Goal: Information Seeking & Learning: Learn about a topic

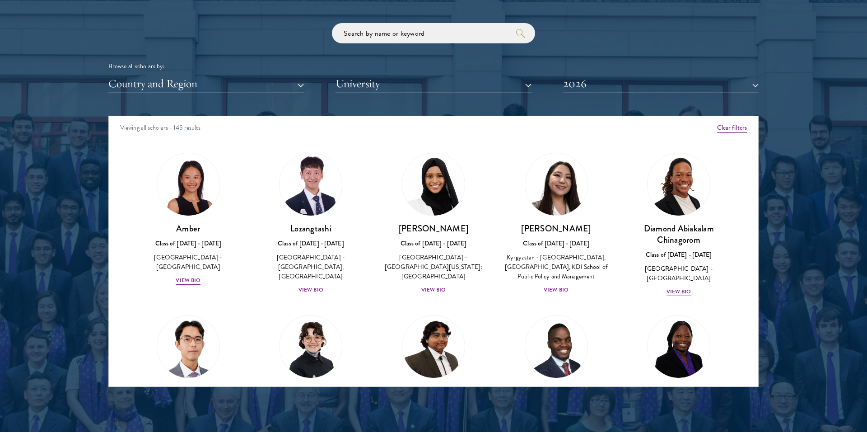
scroll to position [1144, 0]
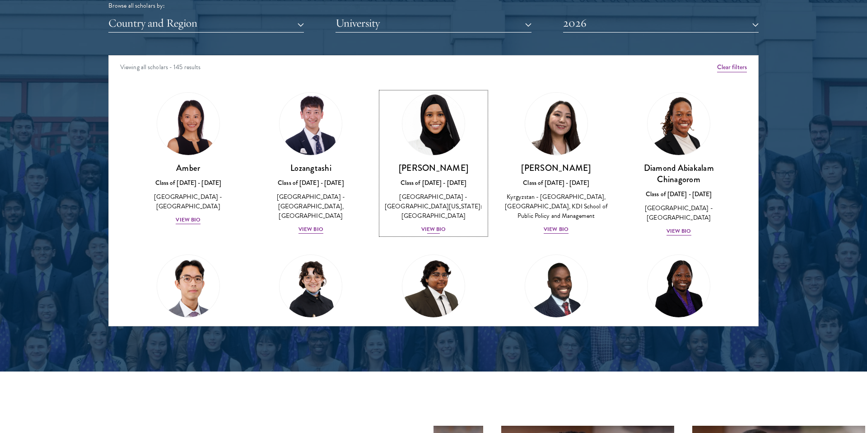
click at [435, 225] on div "View Bio" at bounding box center [433, 229] width 25 height 9
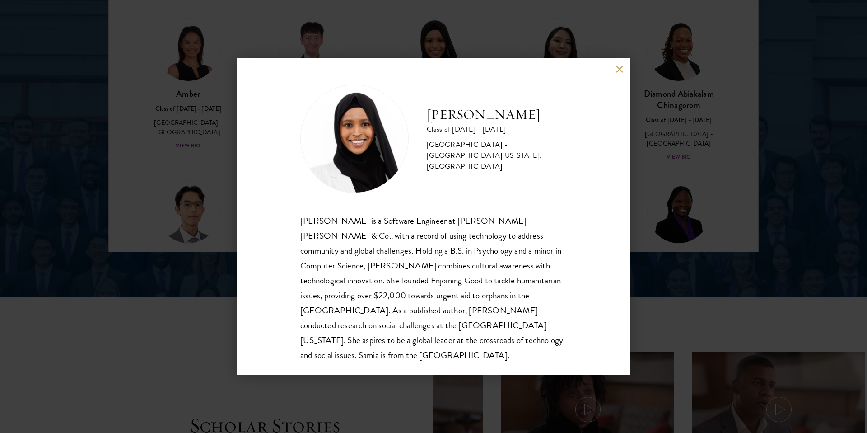
scroll to position [1225, 0]
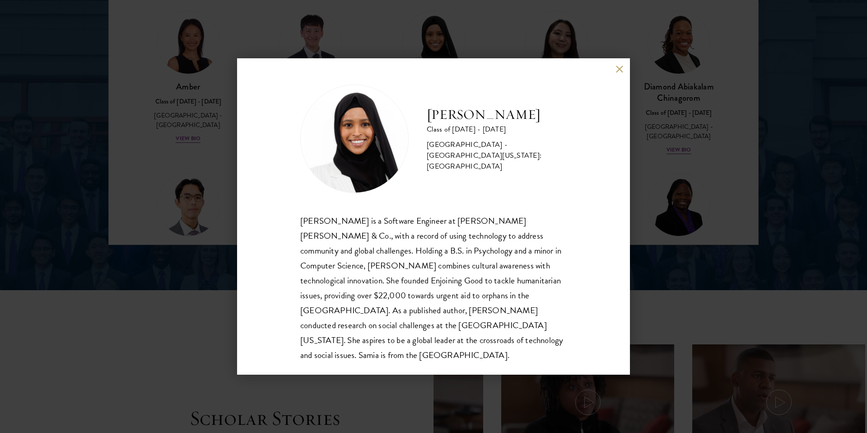
click at [616, 67] on button at bounding box center [620, 69] width 8 height 8
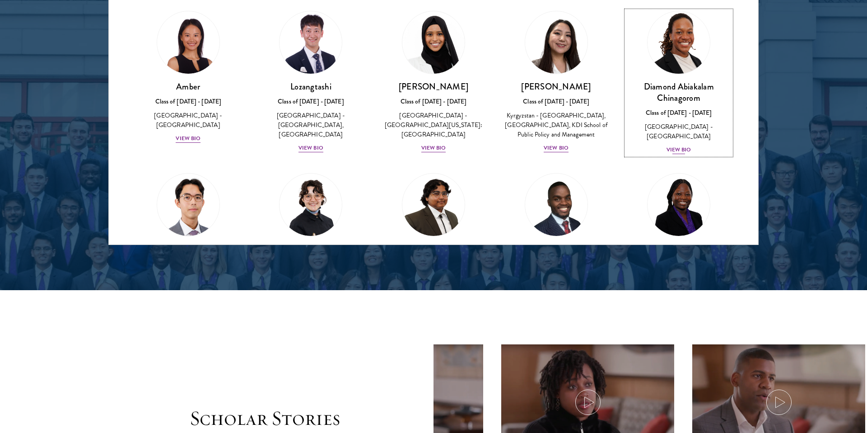
click at [684, 145] on div "View Bio" at bounding box center [679, 149] width 25 height 9
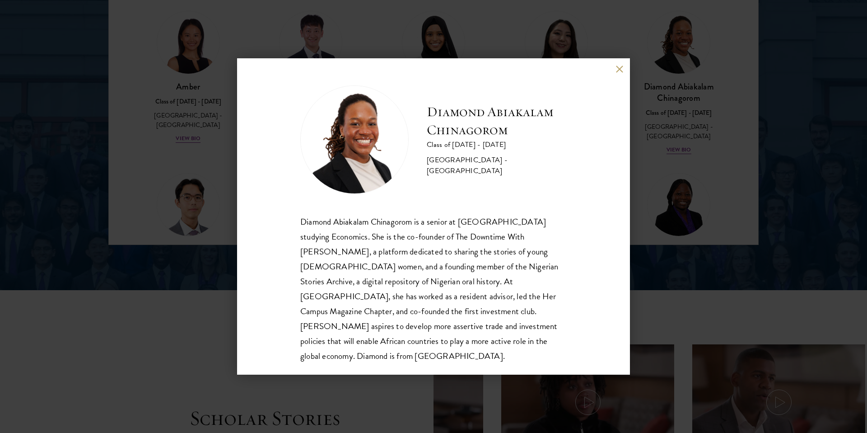
scroll to position [1, 0]
click at [661, 202] on div "Diamond Abiakalam [GEOGRAPHIC_DATA] Class of [DATE] - [DATE] [GEOGRAPHIC_DATA] …" at bounding box center [433, 216] width 867 height 433
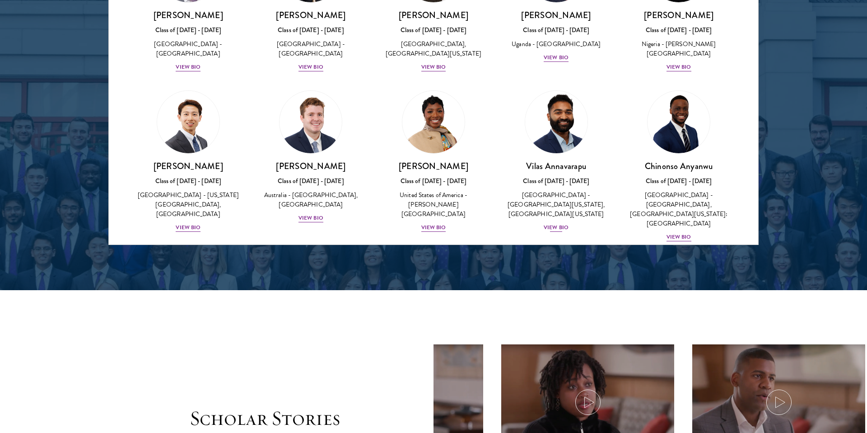
scroll to position [234, 0]
click at [678, 229] on div "[PERSON_NAME] Class of [DATE] - [DATE] [GEOGRAPHIC_DATA] - [GEOGRAPHIC_DATA], […" at bounding box center [678, 201] width 105 height 82
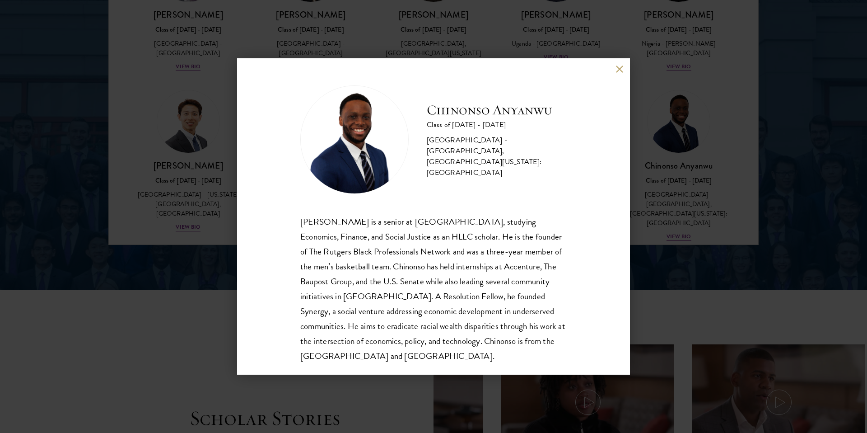
click at [616, 72] on button at bounding box center [620, 69] width 8 height 8
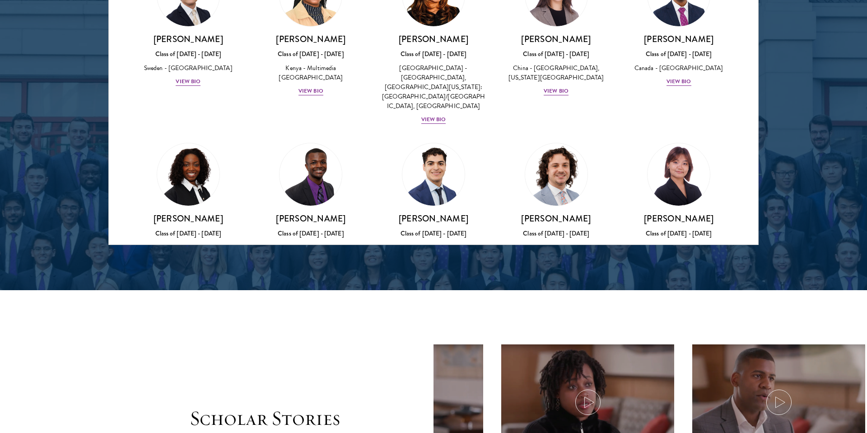
scroll to position [1369, 0]
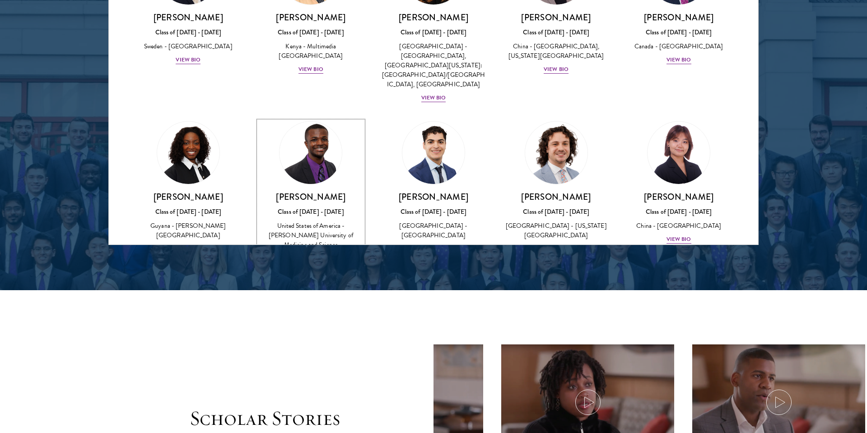
click at [319, 254] on div "View Bio" at bounding box center [311, 258] width 25 height 9
